Goal: Find specific page/section: Find specific page/section

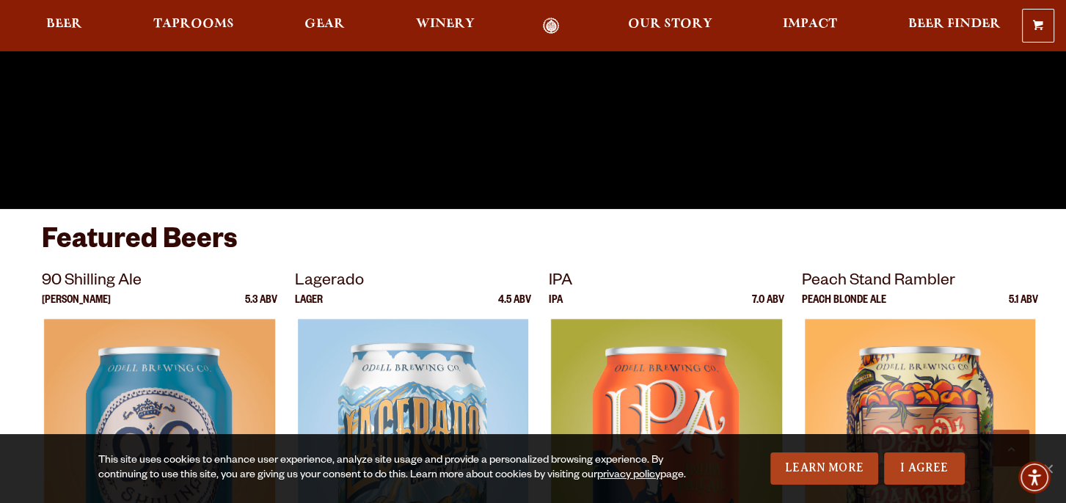
scroll to position [367, 0]
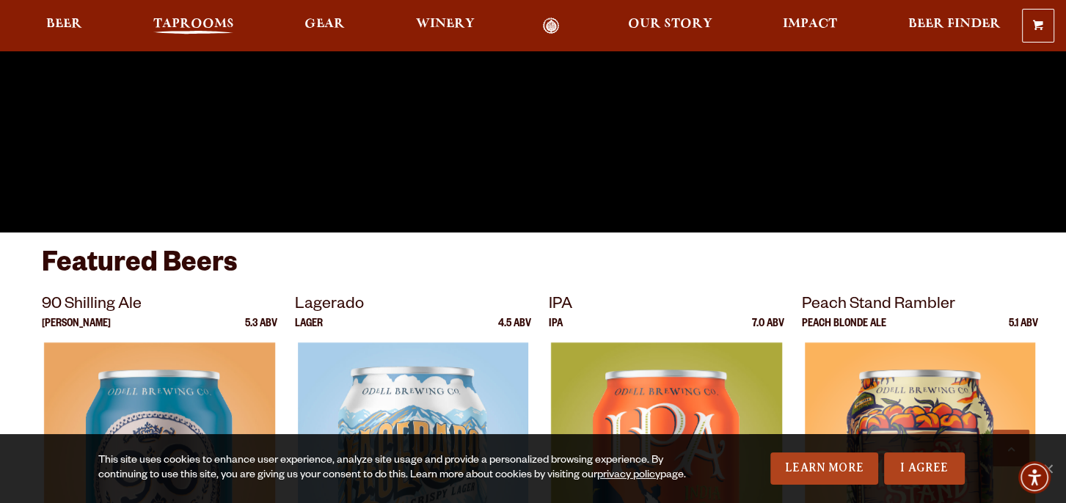
click at [184, 24] on span "Taprooms" at bounding box center [193, 24] width 81 height 12
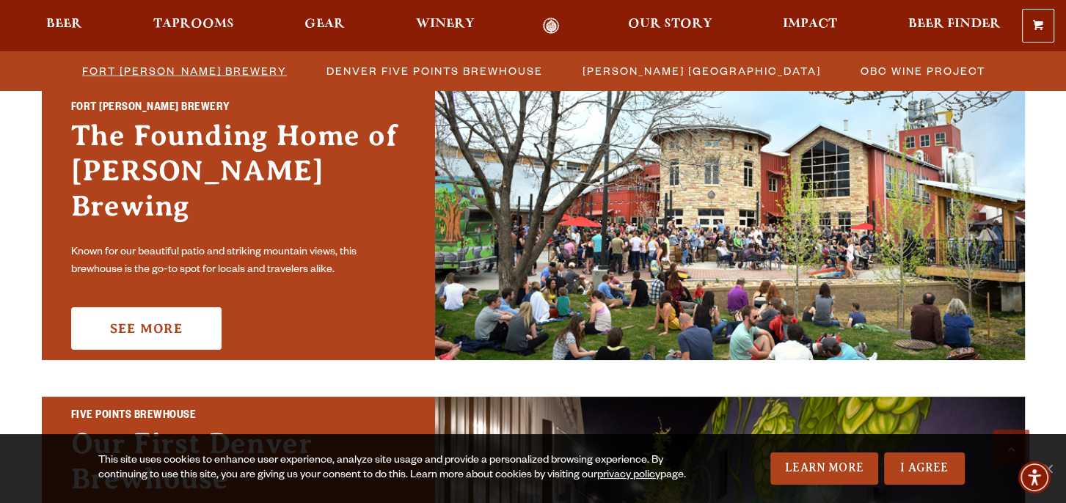
scroll to position [514, 0]
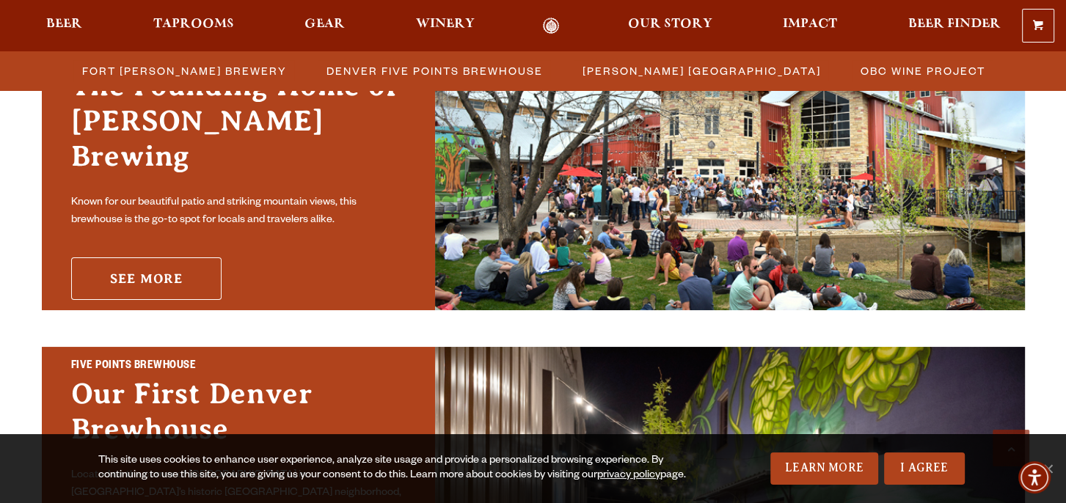
click at [167, 260] on link "See More" at bounding box center [146, 279] width 150 height 43
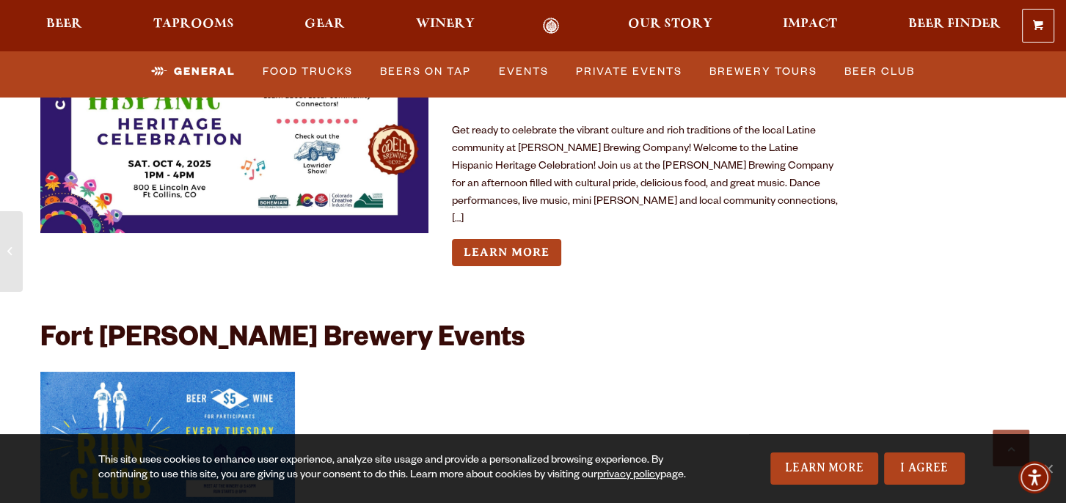
scroll to position [5503, 0]
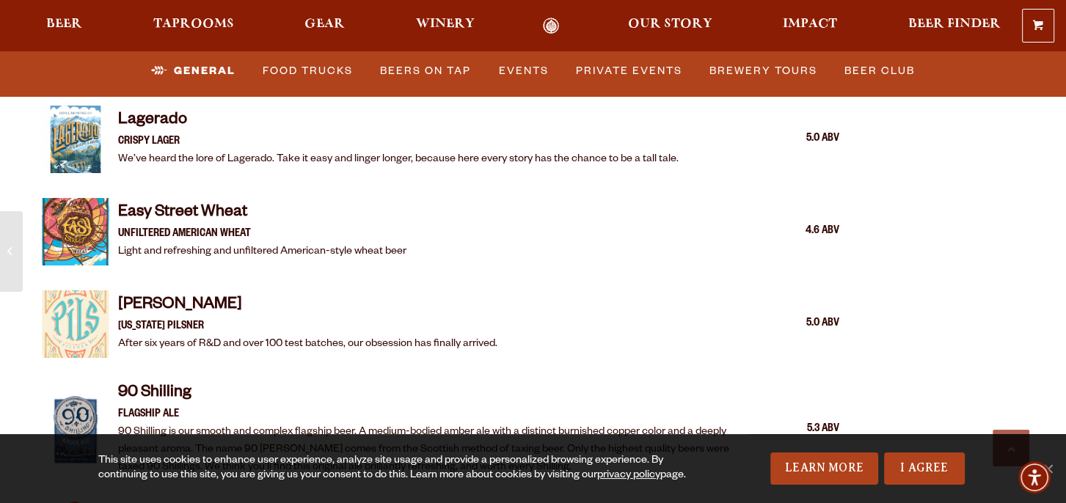
scroll to position [1614, 0]
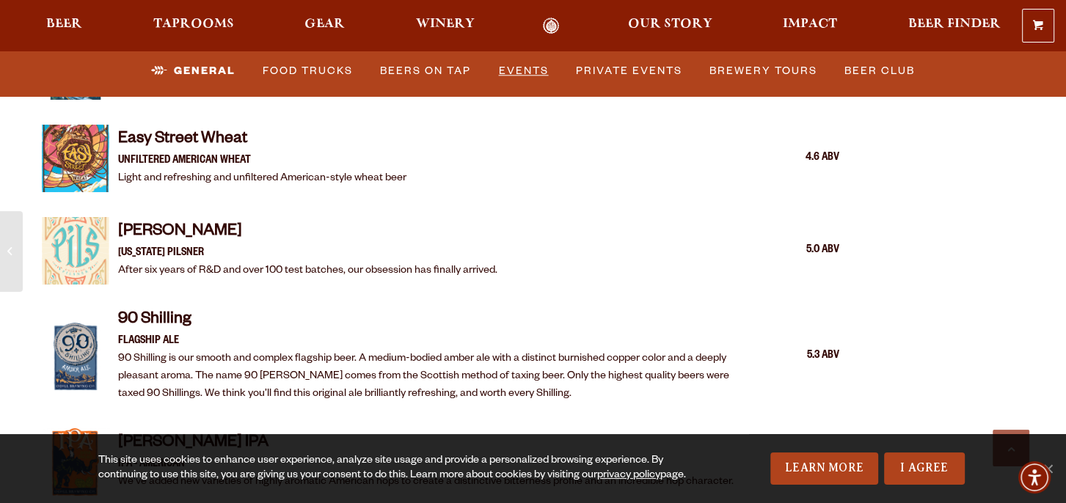
click at [520, 73] on link "Events" at bounding box center [524, 72] width 62 height 34
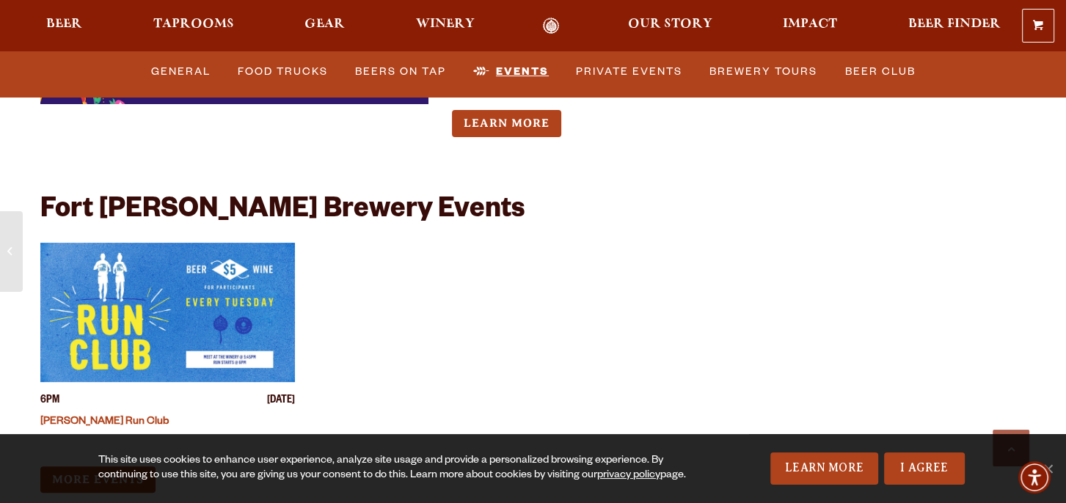
scroll to position [5702, 0]
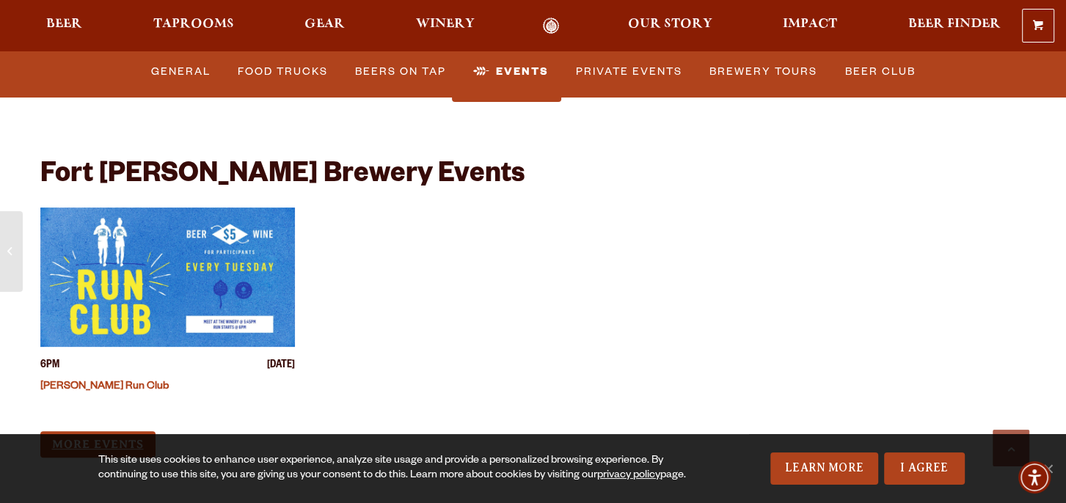
click at [87, 431] on link "More Events" at bounding box center [97, 444] width 115 height 27
